Goal: Task Accomplishment & Management: Complete application form

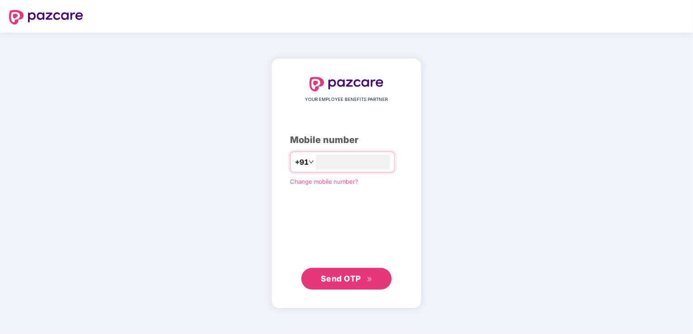
type input "**********"
click at [343, 281] on span "Send OTP" at bounding box center [341, 277] width 40 height 9
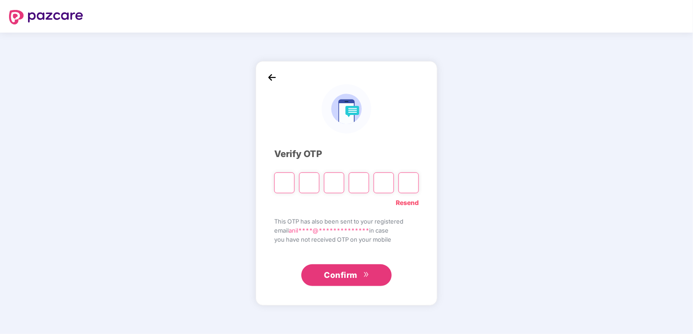
type input "*"
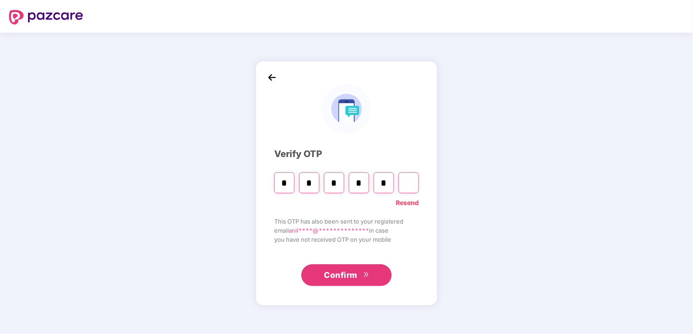
type input "*"
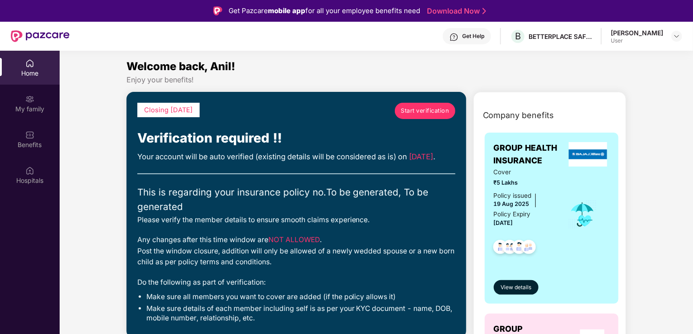
click at [420, 108] on span "Start verification" at bounding box center [425, 110] width 48 height 9
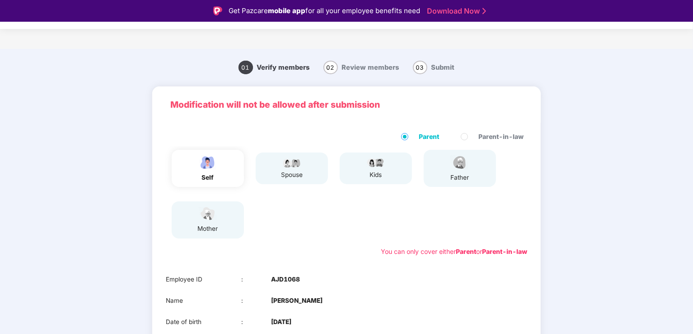
click at [622, 217] on div "01 Verify members 02 Review members 03 Submit Modification will not be allowed …" at bounding box center [347, 255] width 632 height 404
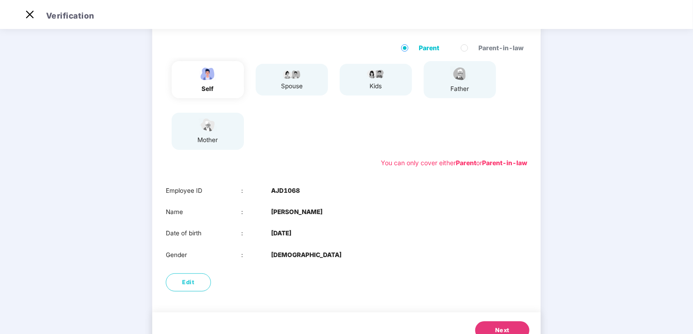
scroll to position [66, 0]
click at [436, 252] on div "Gender : [DEMOGRAPHIC_DATA]" at bounding box center [347, 255] width 362 height 9
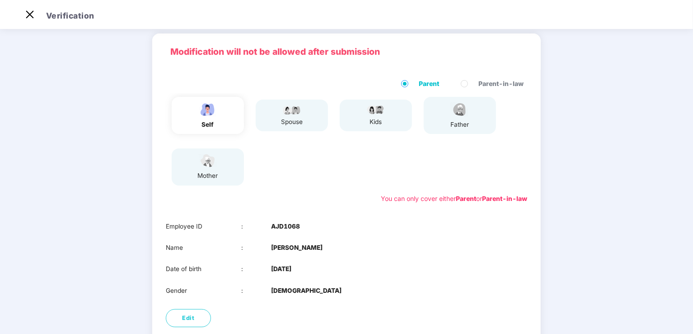
scroll to position [30, 0]
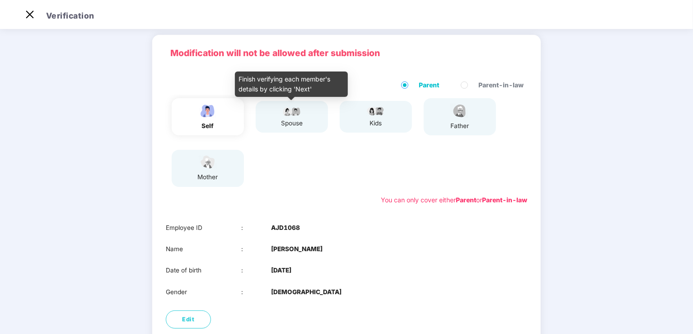
click at [292, 120] on div "spouse" at bounding box center [292, 122] width 23 height 9
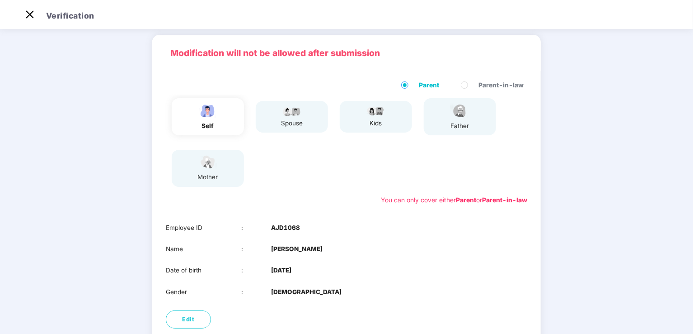
click at [363, 115] on div "kids" at bounding box center [376, 117] width 72 height 32
click at [450, 109] on img at bounding box center [460, 111] width 23 height 16
click at [207, 167] on img at bounding box center [208, 162] width 23 height 16
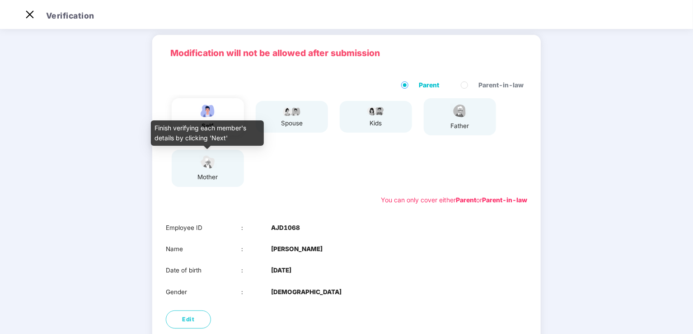
click at [307, 176] on div "self spouse kids father mother" at bounding box center [346, 141] width 369 height 95
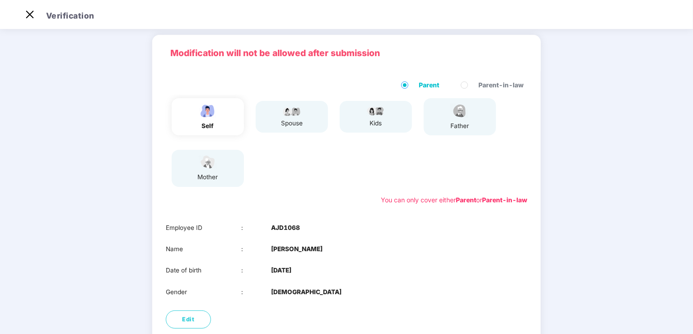
click at [281, 118] on div "spouse" at bounding box center [292, 122] width 23 height 9
click at [327, 247] on div "Name : [PERSON_NAME]" at bounding box center [347, 248] width 362 height 9
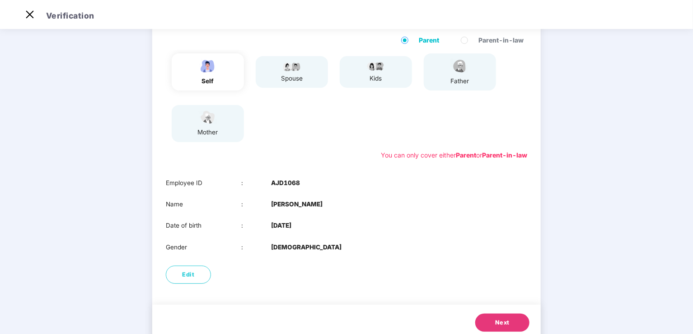
scroll to position [102, 0]
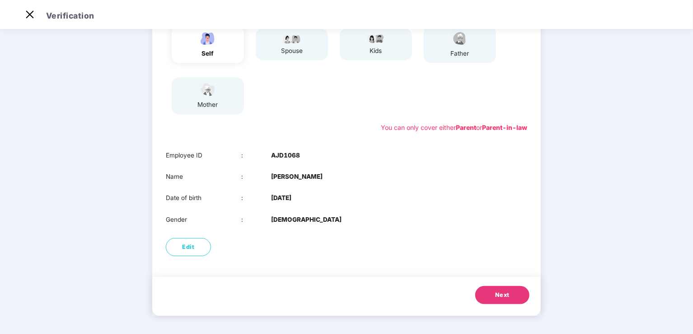
click at [496, 297] on span "Next" at bounding box center [502, 294] width 14 height 9
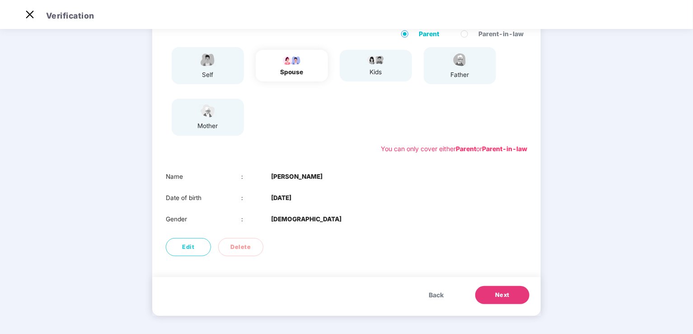
scroll to position [81, 0]
click at [497, 292] on span "Next" at bounding box center [502, 294] width 14 height 9
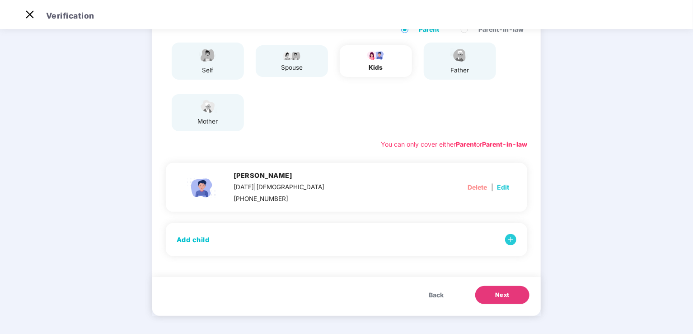
click at [436, 296] on span "Back" at bounding box center [436, 295] width 15 height 10
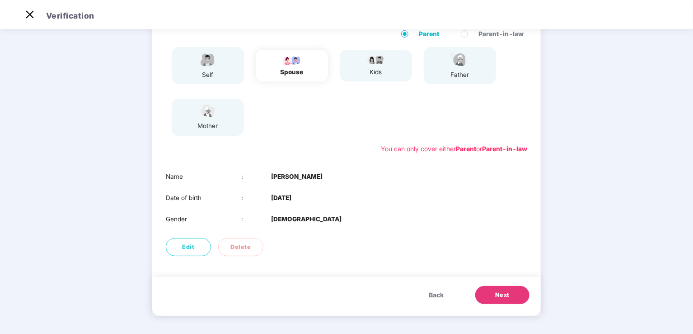
scroll to position [81, 0]
click at [494, 300] on button "Next" at bounding box center [502, 295] width 54 height 18
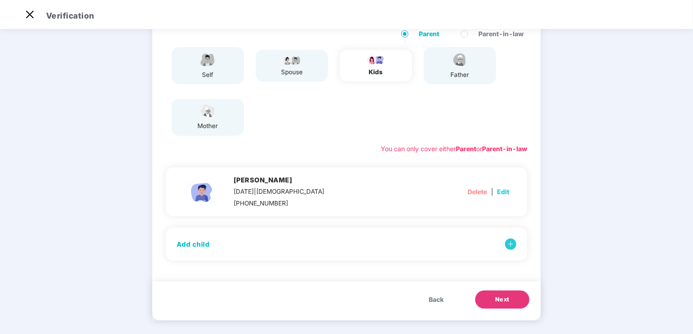
click at [495, 299] on span "Next" at bounding box center [502, 299] width 14 height 9
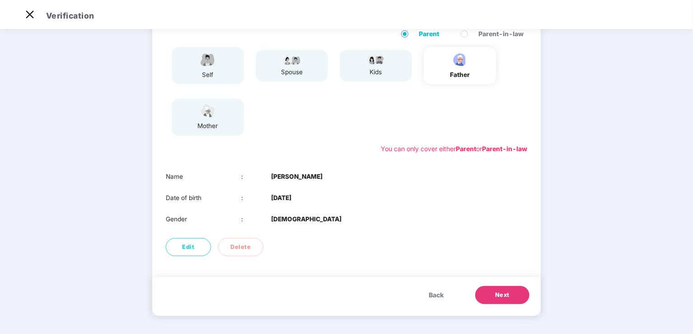
click at [495, 299] on button "Next" at bounding box center [502, 295] width 54 height 18
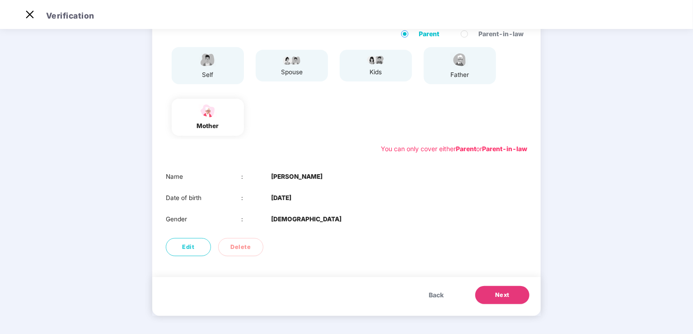
click at [495, 299] on button "Next" at bounding box center [502, 295] width 54 height 18
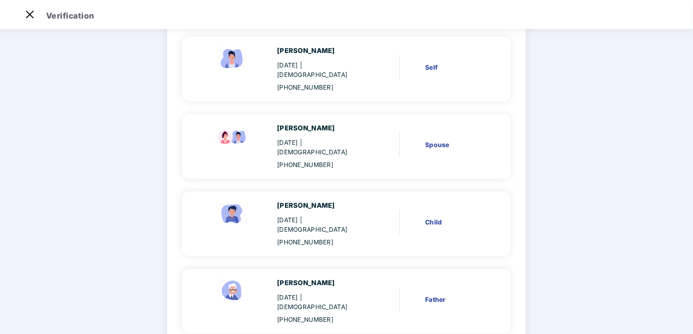
scroll to position [188, 0]
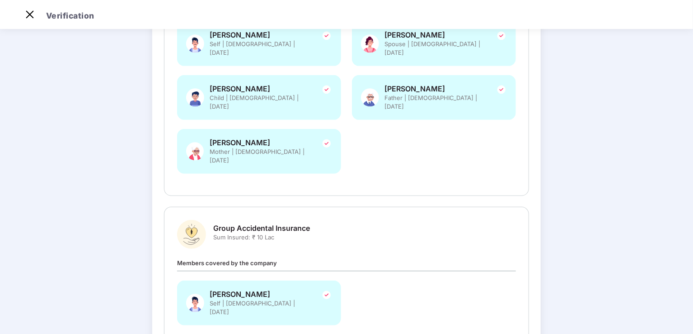
scroll to position [0, 0]
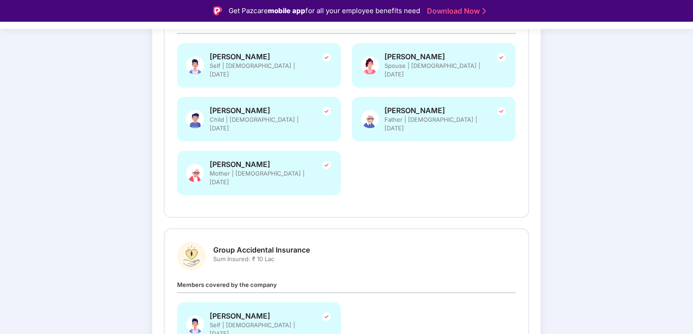
click at [463, 10] on link "Download Now" at bounding box center [455, 10] width 56 height 9
click at [155, 211] on div "Review and Submit Details once submitted, cannot be changed Group Health Insura…" at bounding box center [346, 142] width 389 height 482
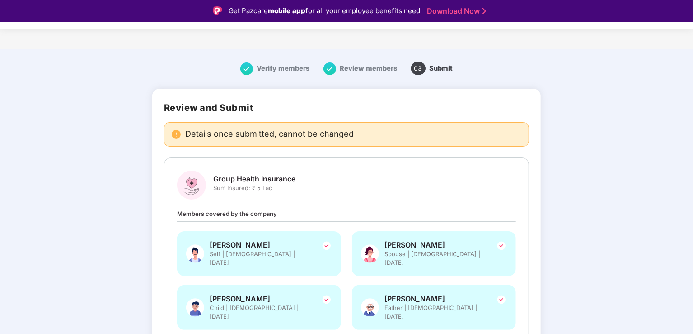
click at [266, 67] on span "Verify members" at bounding box center [283, 68] width 53 height 8
click at [344, 67] on span "Review members" at bounding box center [368, 68] width 57 height 8
click at [443, 67] on span "Submit" at bounding box center [441, 68] width 23 height 8
click at [419, 69] on span "03" at bounding box center [418, 68] width 14 height 14
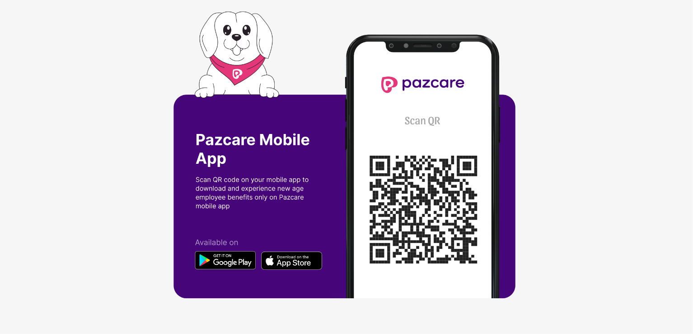
click at [143, 200] on div at bounding box center [346, 167] width 693 height 334
